Goal: Task Accomplishment & Management: Manage account settings

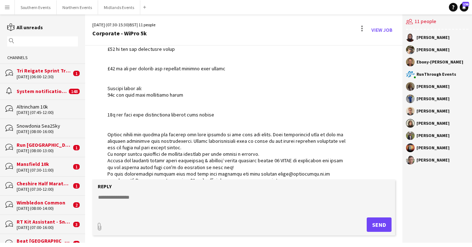
scroll to position [202, 0]
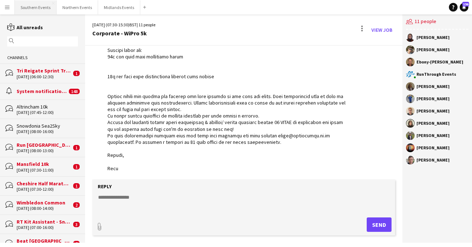
click at [38, 7] on button "Southern Events Close" at bounding box center [36, 7] width 42 height 14
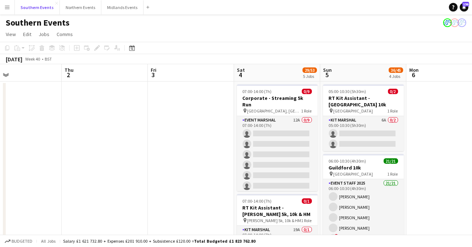
scroll to position [0, 285]
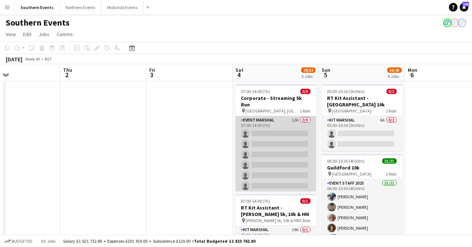
click at [265, 128] on app-card-role "Event Marshal 12A 0/9 07:00-14:00 (7h) single-neutral-actions single-neutral-ac…" at bounding box center [276, 170] width 81 height 108
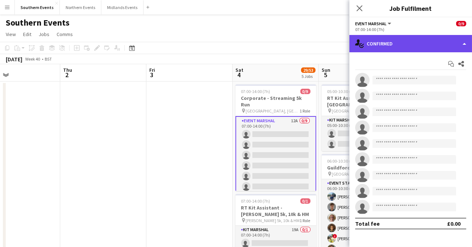
click at [418, 46] on div "single-neutral-actions-check-2 Confirmed" at bounding box center [411, 43] width 123 height 17
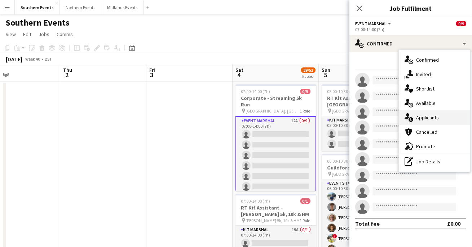
click at [414, 119] on div "single-neutral-actions-information Applicants" at bounding box center [434, 117] width 71 height 14
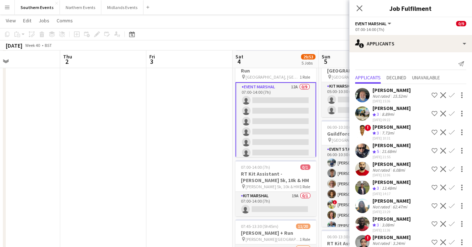
scroll to position [25, 0]
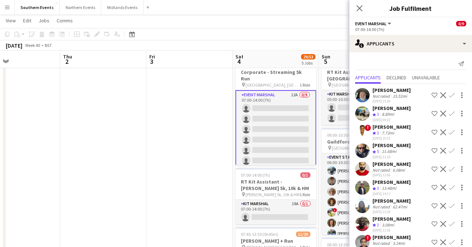
click at [398, 148] on div "[PERSON_NAME]" at bounding box center [392, 145] width 38 height 6
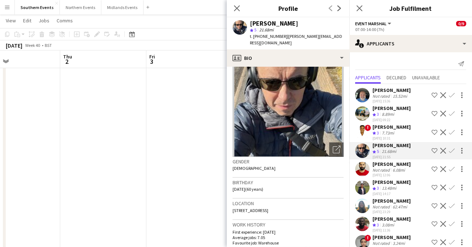
scroll to position [0, 0]
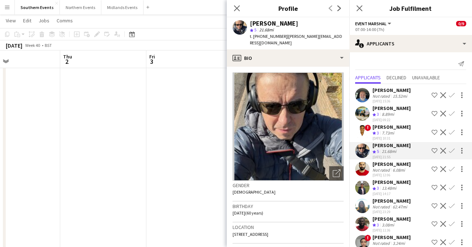
click at [386, 110] on div "[PERSON_NAME]" at bounding box center [392, 108] width 38 height 6
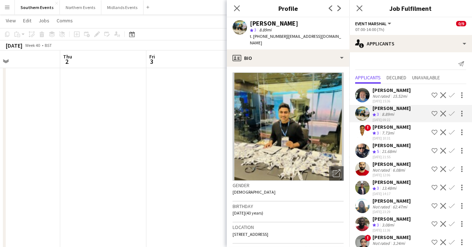
click at [394, 128] on div "[PERSON_NAME]" at bounding box center [392, 127] width 38 height 6
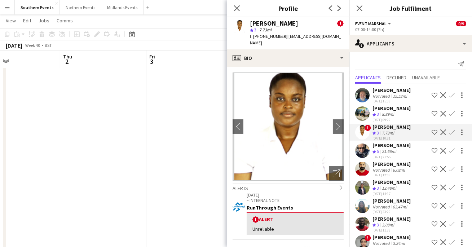
click at [391, 95] on div "15.52mi" at bounding box center [399, 95] width 17 height 5
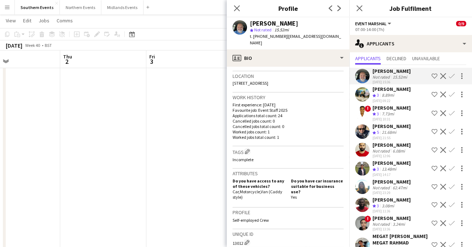
scroll to position [30, 0]
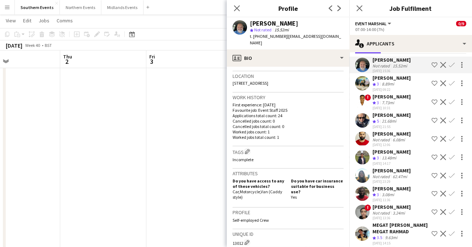
click at [381, 156] on div "Crew rating 3" at bounding box center [377, 158] width 8 height 6
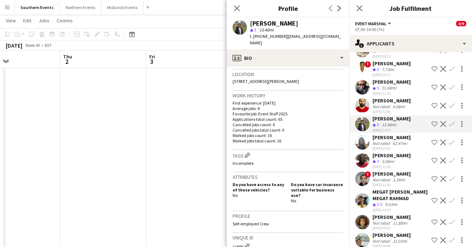
scroll to position [84, 0]
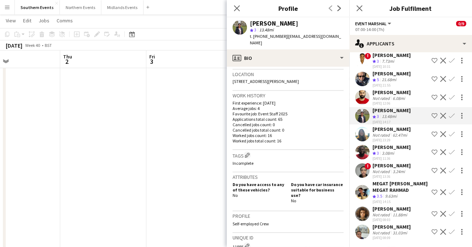
click at [399, 180] on div "MEGAT [PERSON_NAME] MEGAT RAHMAD" at bounding box center [401, 186] width 56 height 13
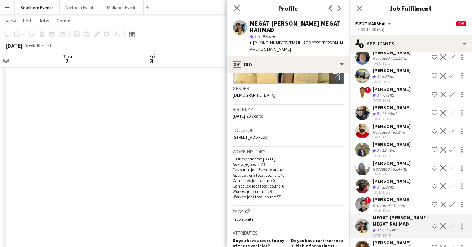
scroll to position [38, 0]
click at [385, 203] on div "[PERSON_NAME]" at bounding box center [392, 200] width 38 height 6
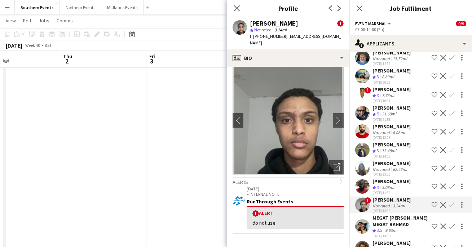
scroll to position [0, 0]
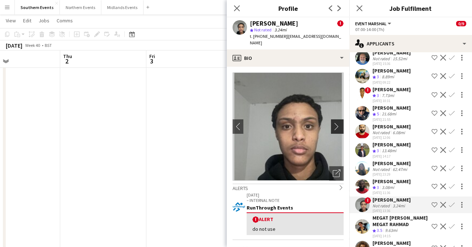
click at [337, 123] on app-icon "chevron-right" at bounding box center [338, 127] width 11 height 8
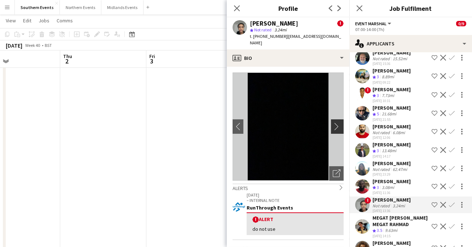
click at [337, 123] on app-icon "chevron-right" at bounding box center [338, 127] width 11 height 8
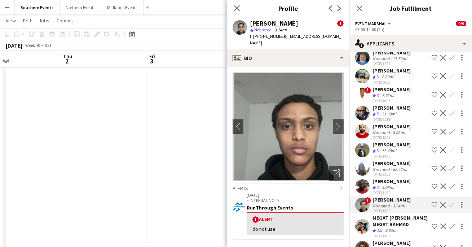
click at [360, 129] on app-user-avatar at bounding box center [362, 131] width 14 height 14
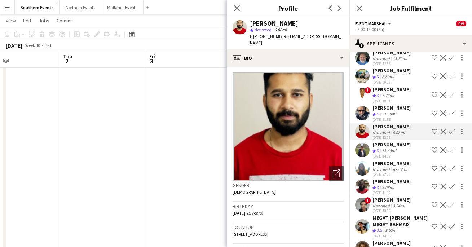
click at [364, 116] on app-user-avatar at bounding box center [362, 113] width 14 height 14
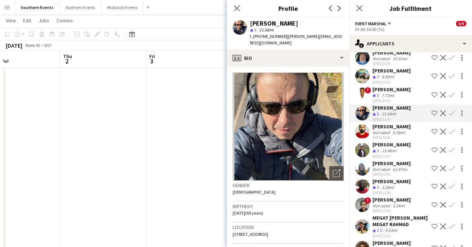
scroll to position [19, 0]
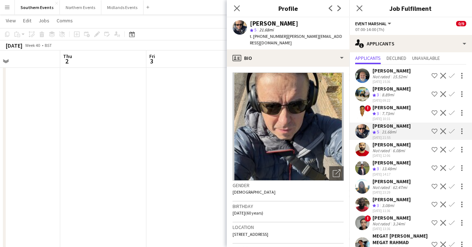
click at [364, 98] on app-user-avatar at bounding box center [362, 94] width 14 height 14
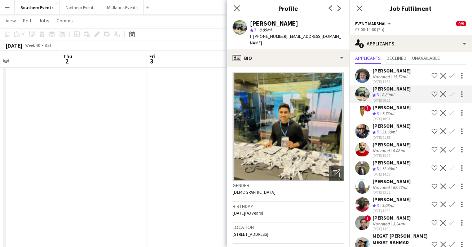
click at [365, 83] on div "[PERSON_NAME] Not rated 15.52mi [DATE] 15:36 Shortlist crew Decline Confirm" at bounding box center [411, 75] width 123 height 17
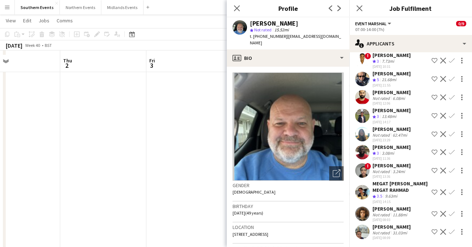
scroll to position [217, 0]
click at [234, 5] on icon at bounding box center [236, 8] width 7 height 7
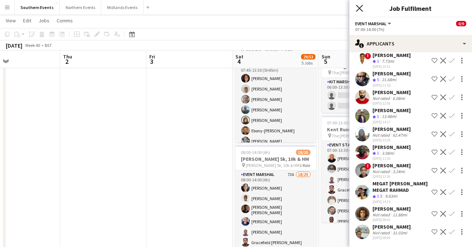
click at [360, 7] on icon at bounding box center [359, 8] width 7 height 7
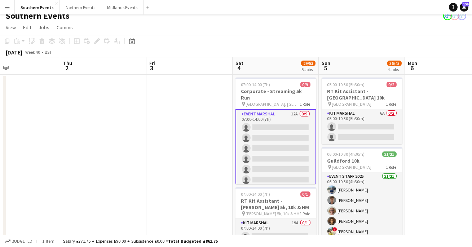
scroll to position [0, 0]
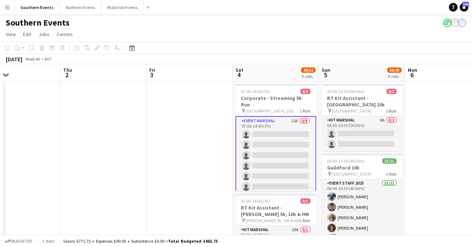
click at [261, 33] on app-page-menu "View Day view expanded Day view collapsed Month view Date picker Jump to [DATE]…" at bounding box center [236, 35] width 472 height 14
